Goal: Transaction & Acquisition: Download file/media

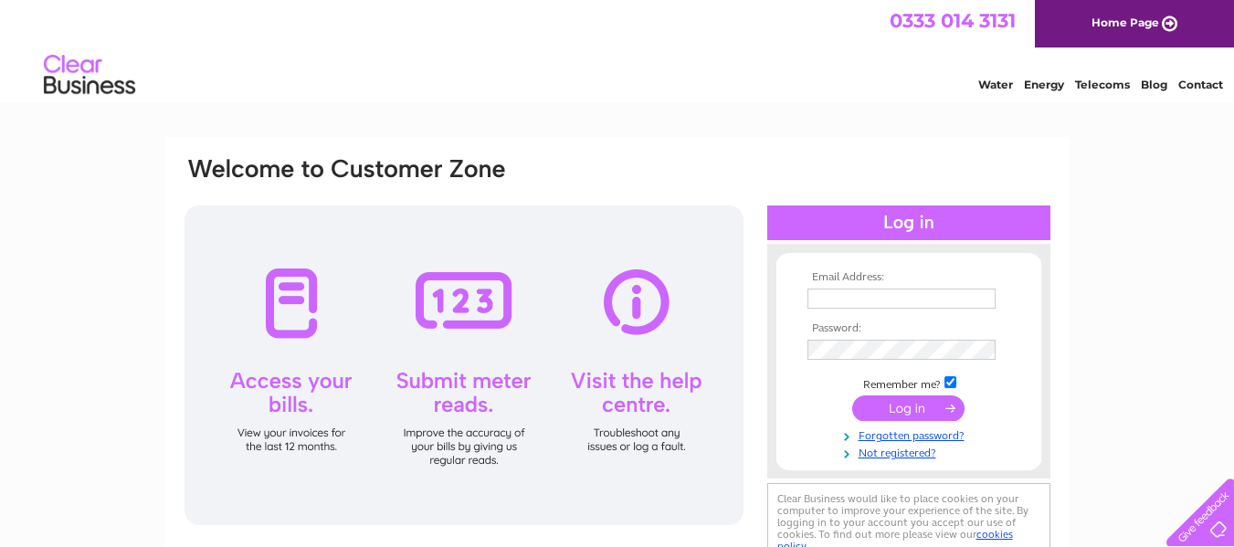
type input "kkcrichton@aol.com"
click at [918, 407] on input "submit" at bounding box center [908, 409] width 112 height 26
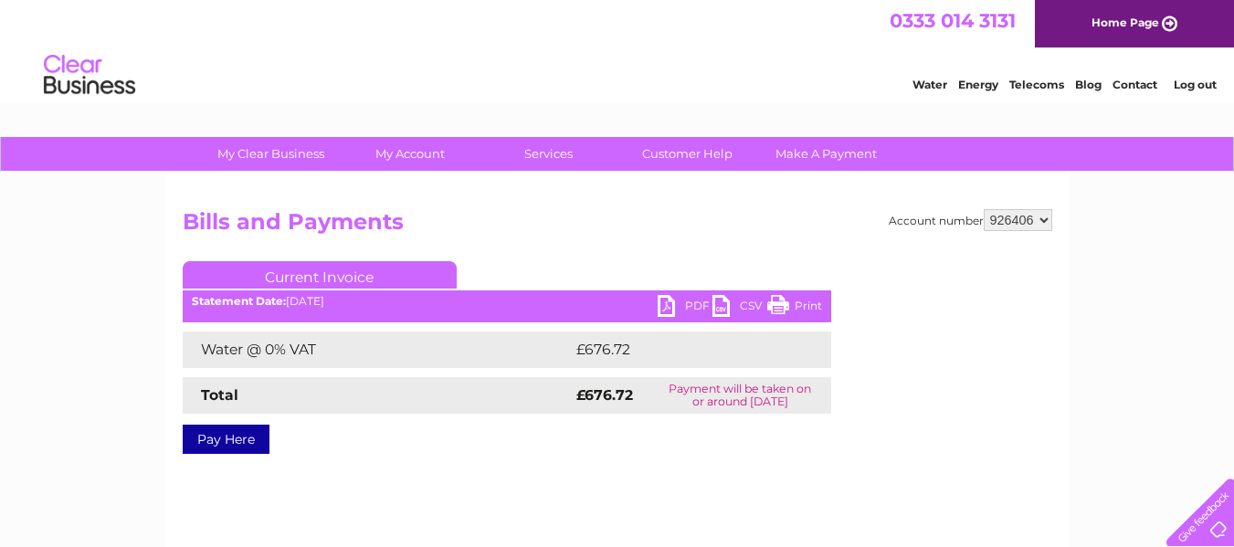
click at [688, 307] on link "PDF" at bounding box center [685, 308] width 55 height 26
click at [1041, 224] on select "444268 926406" at bounding box center [1018, 220] width 69 height 22
select select "444268"
click at [984, 209] on select "444268 926406" at bounding box center [1018, 220] width 69 height 22
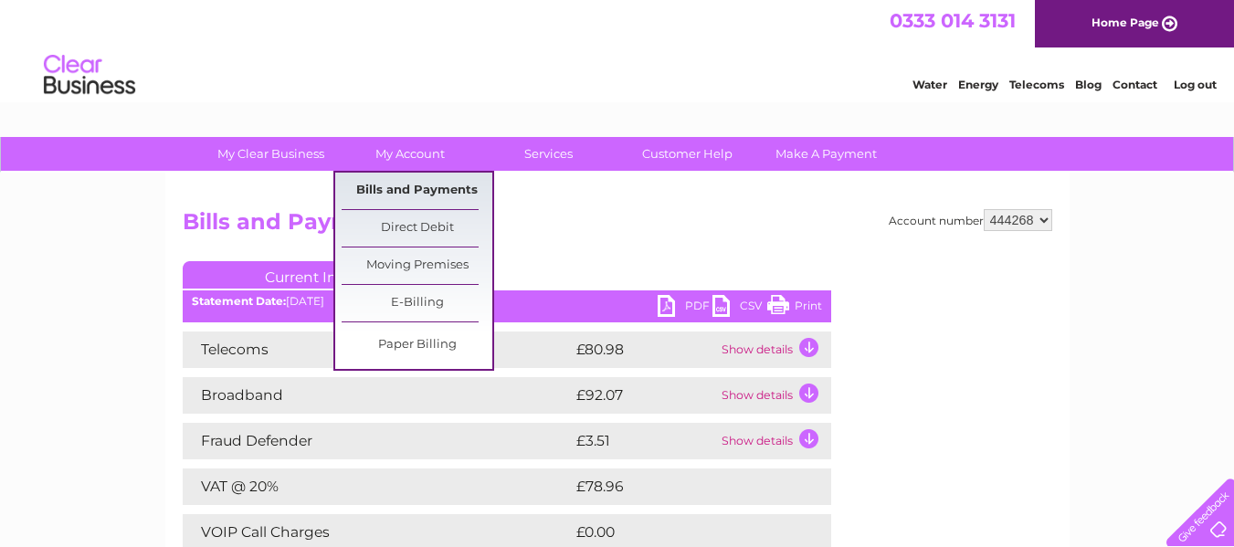
click at [420, 187] on link "Bills and Payments" at bounding box center [417, 191] width 151 height 37
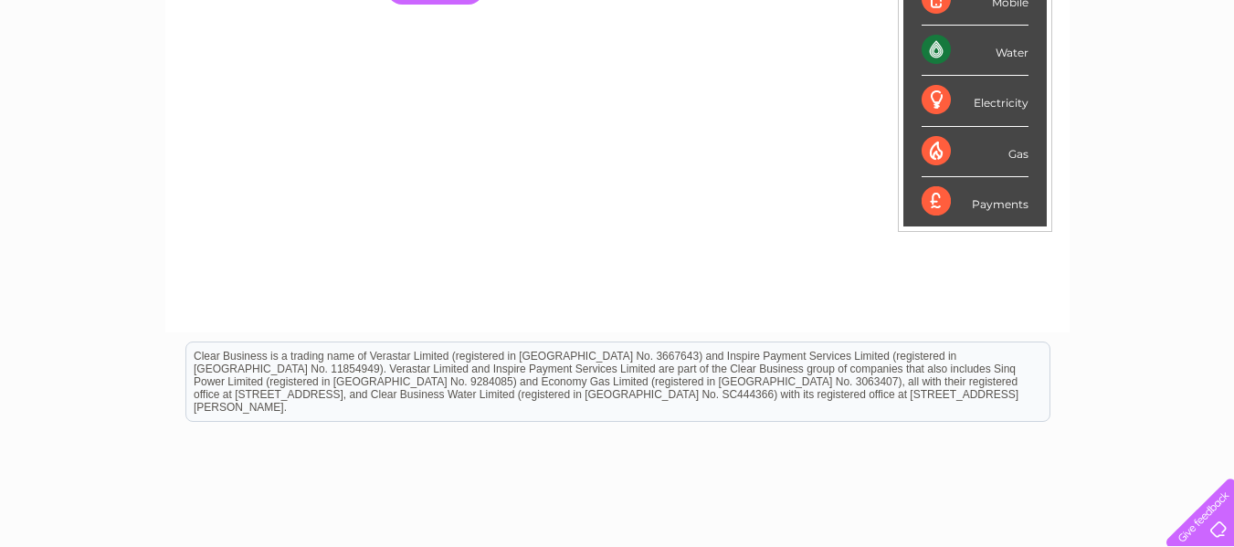
scroll to position [457, 0]
